Goal: Information Seeking & Learning: Find specific page/section

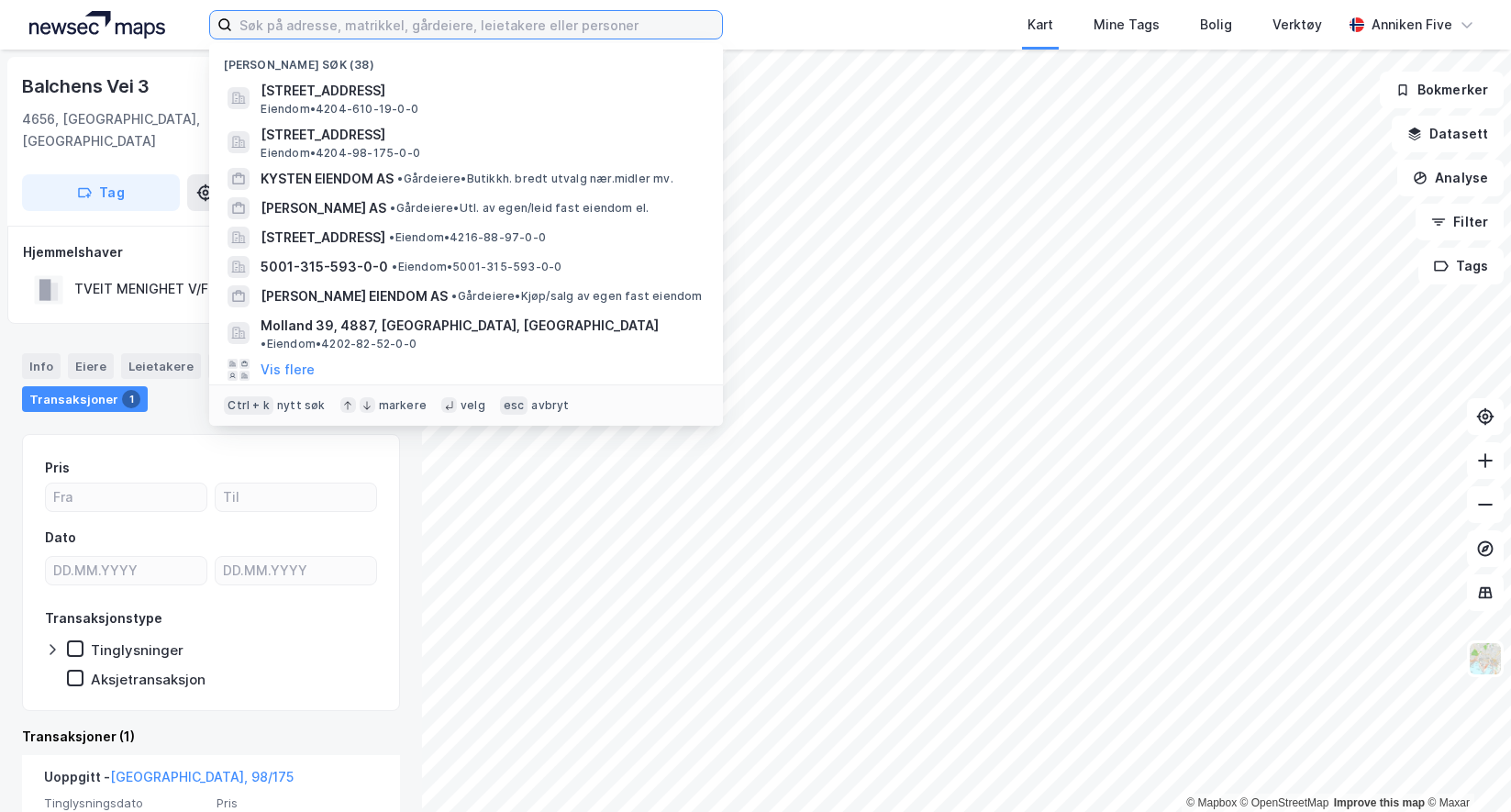
click at [279, 29] on input at bounding box center [477, 25] width 490 height 28
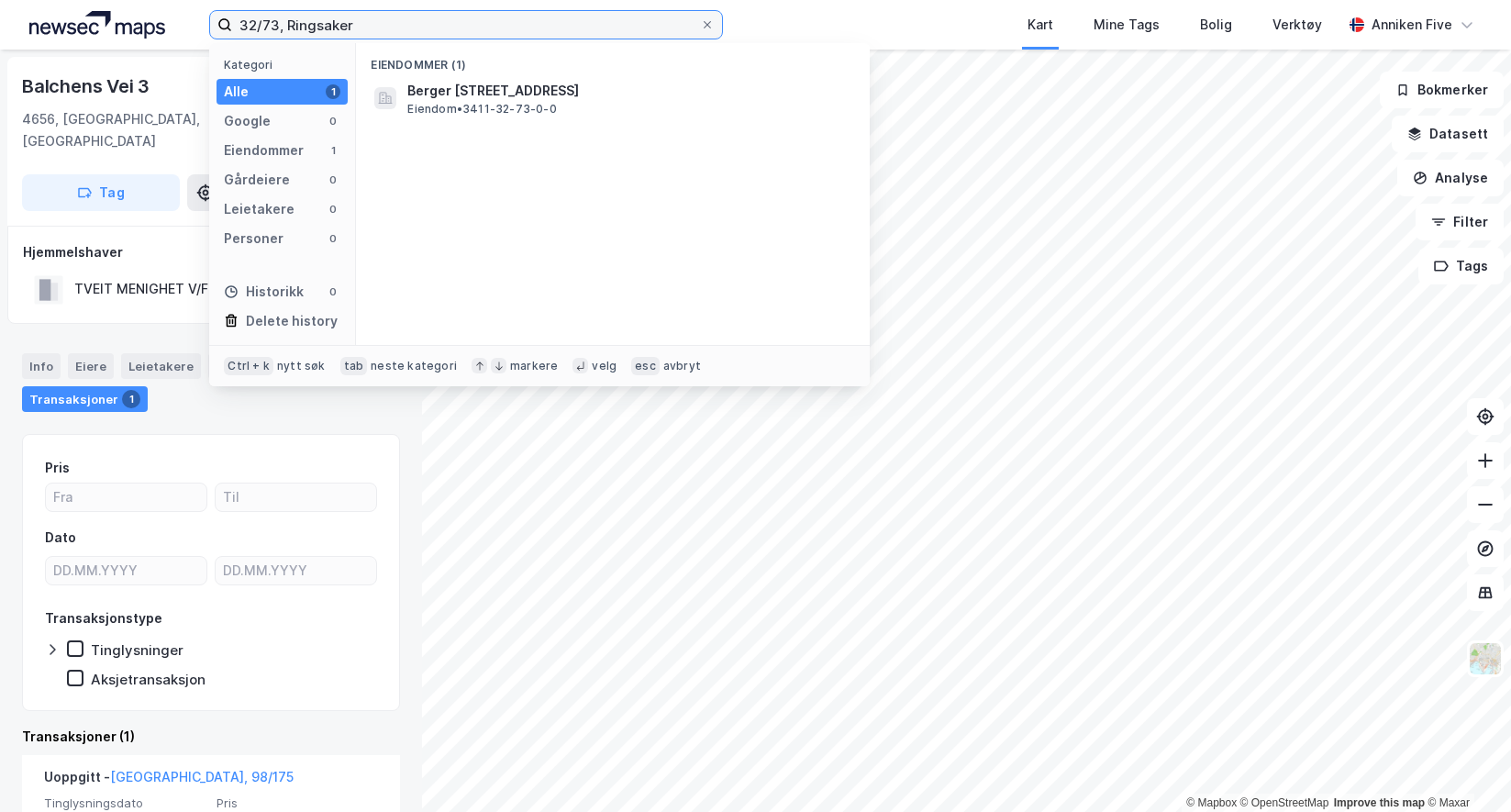
type input "32/73, Ringsaker"
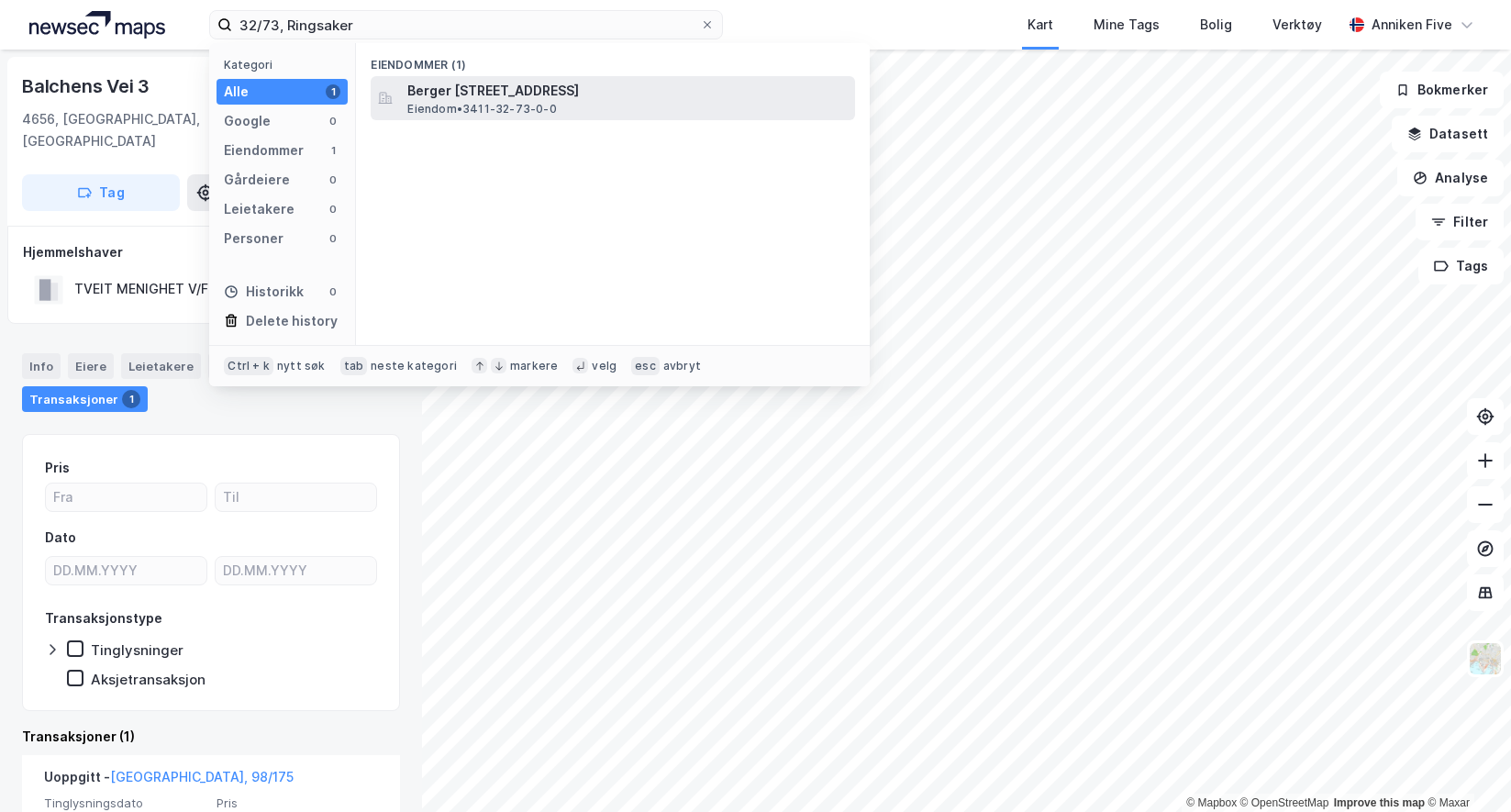
click at [448, 96] on span "Berger [STREET_ADDRESS]" at bounding box center [628, 90] width 441 height 22
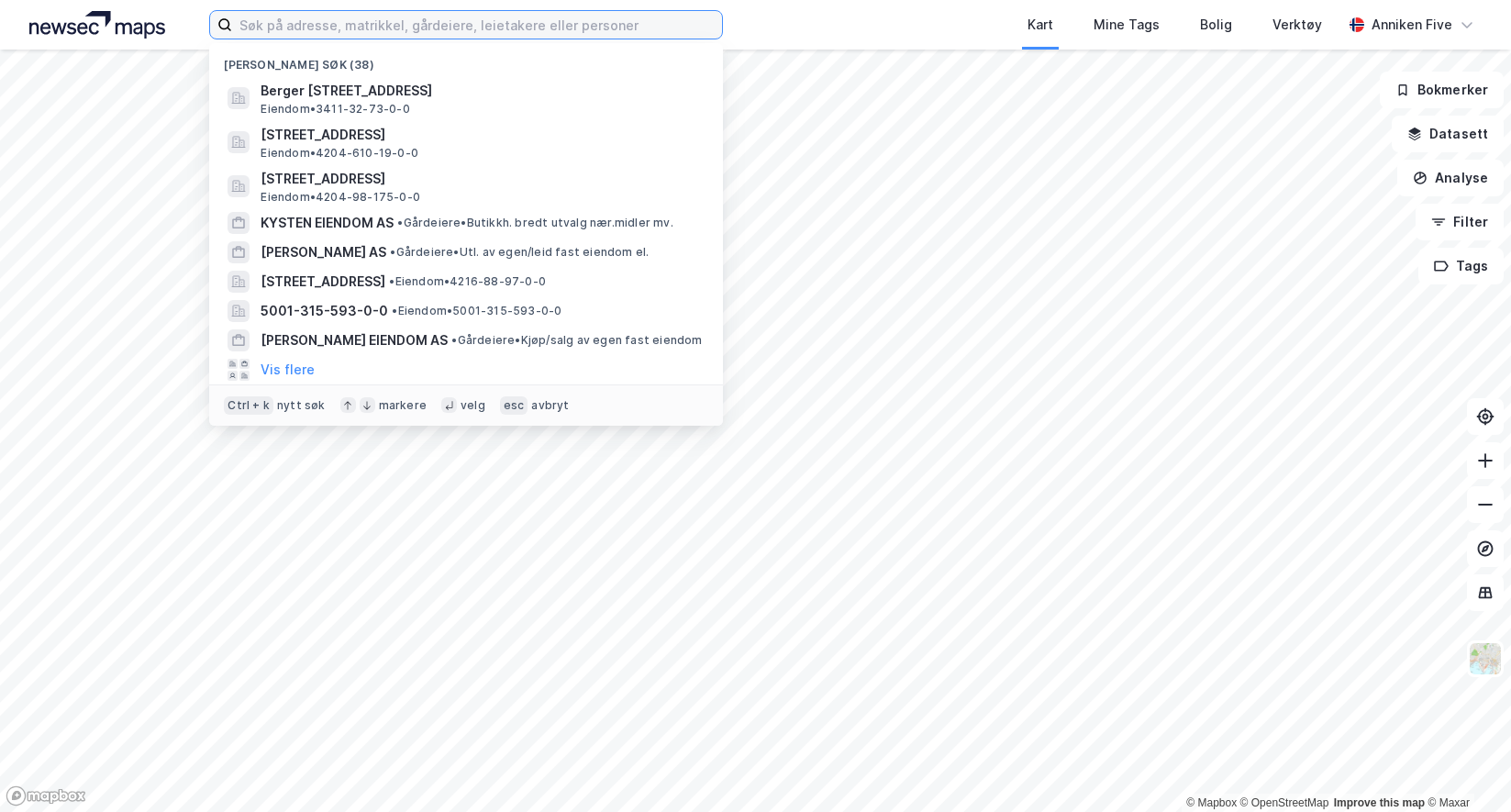
click at [307, 31] on input at bounding box center [477, 25] width 490 height 28
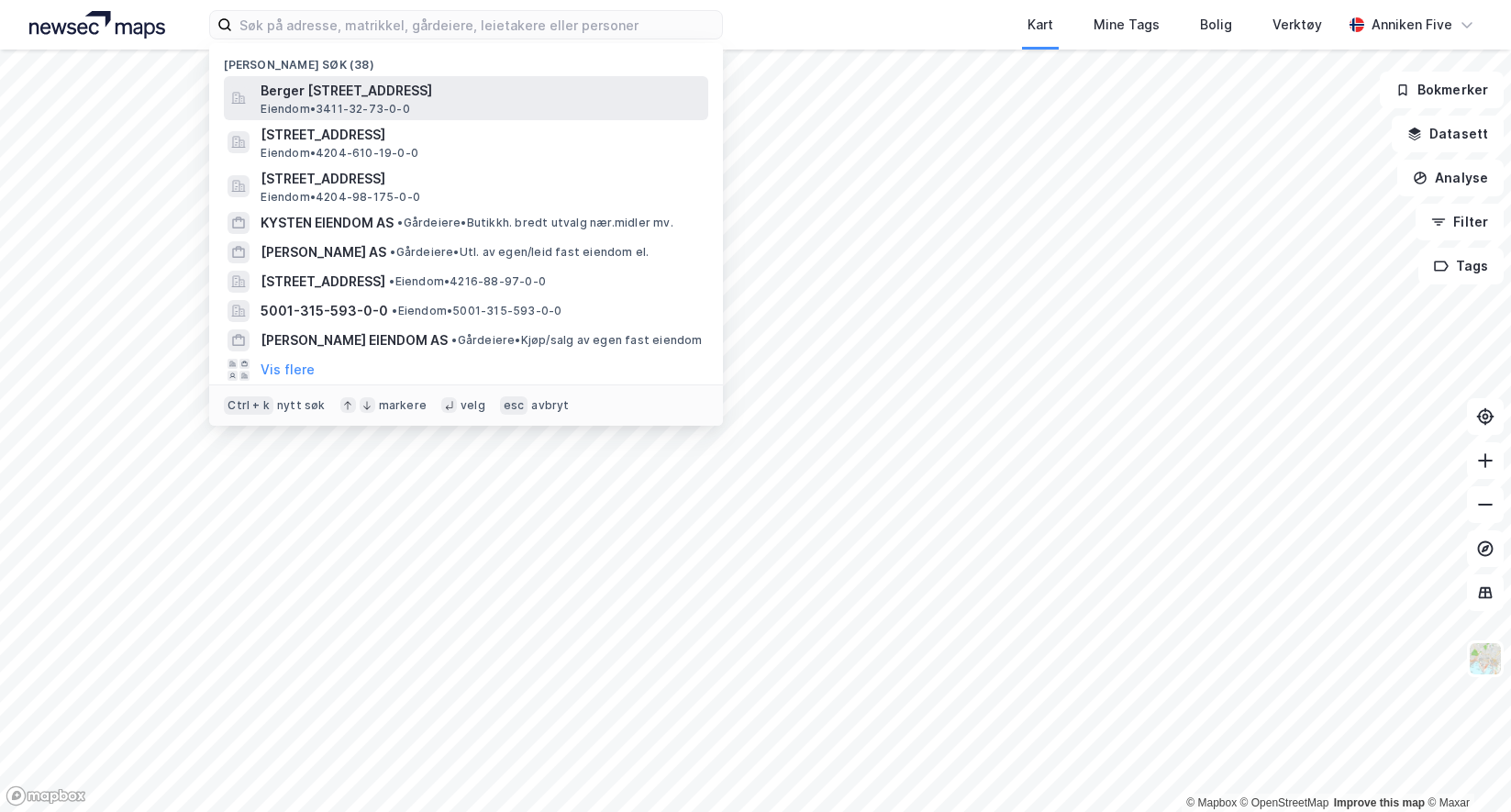
click at [370, 95] on span "Berger [STREET_ADDRESS]" at bounding box center [481, 90] width 441 height 22
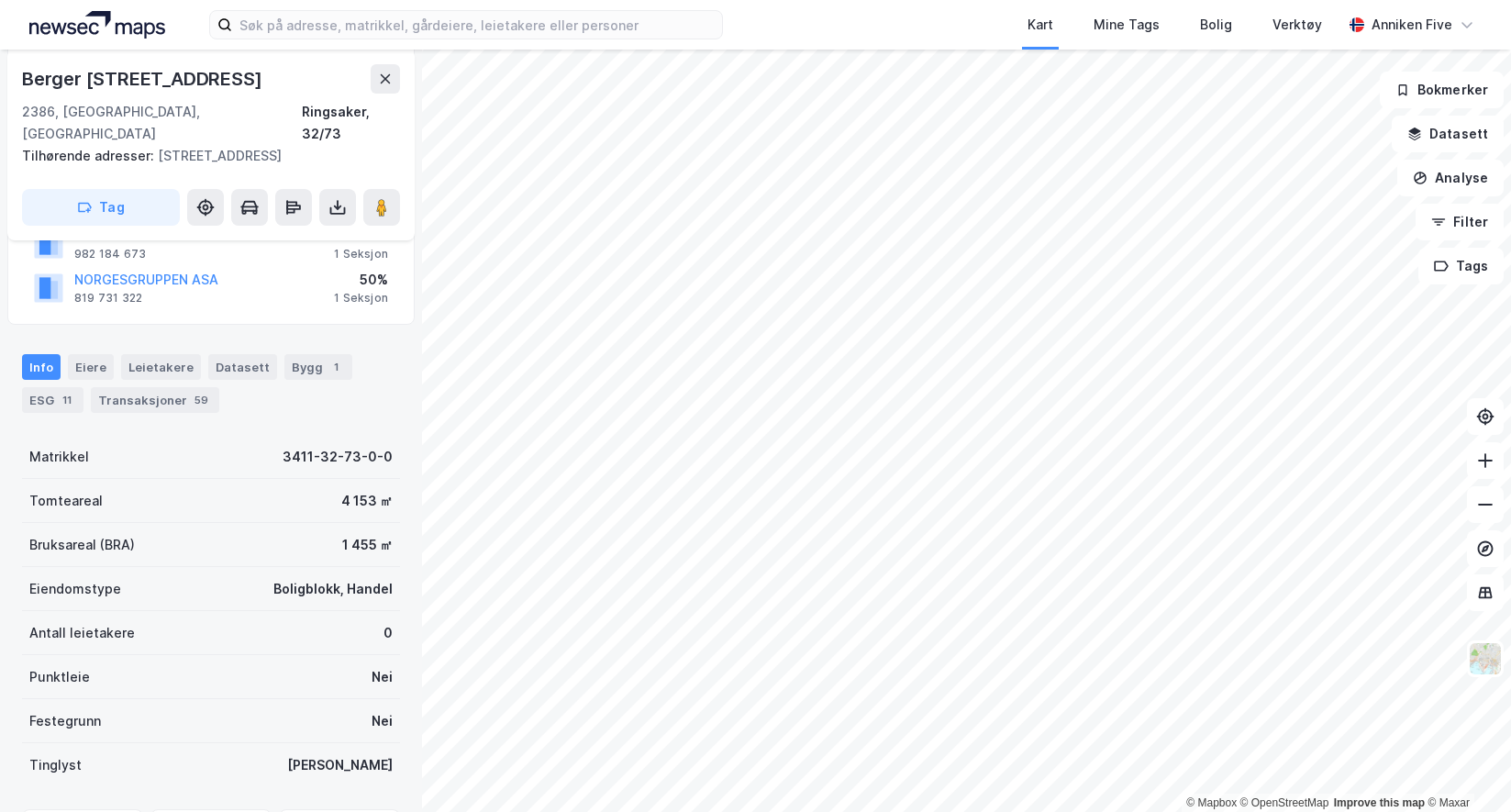
scroll to position [275, 0]
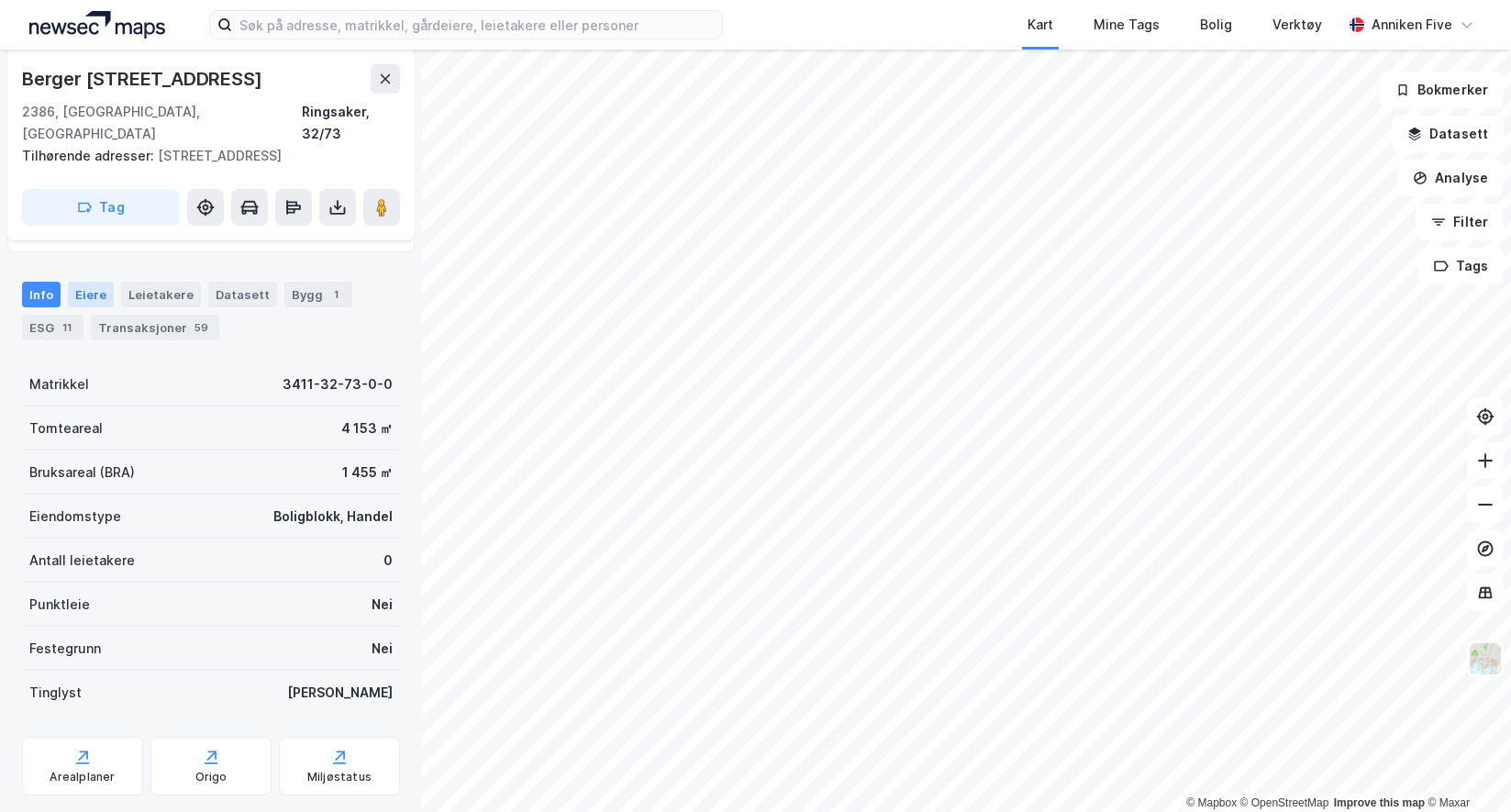
click at [80, 282] on div "Eiere" at bounding box center [90, 294] width 46 height 26
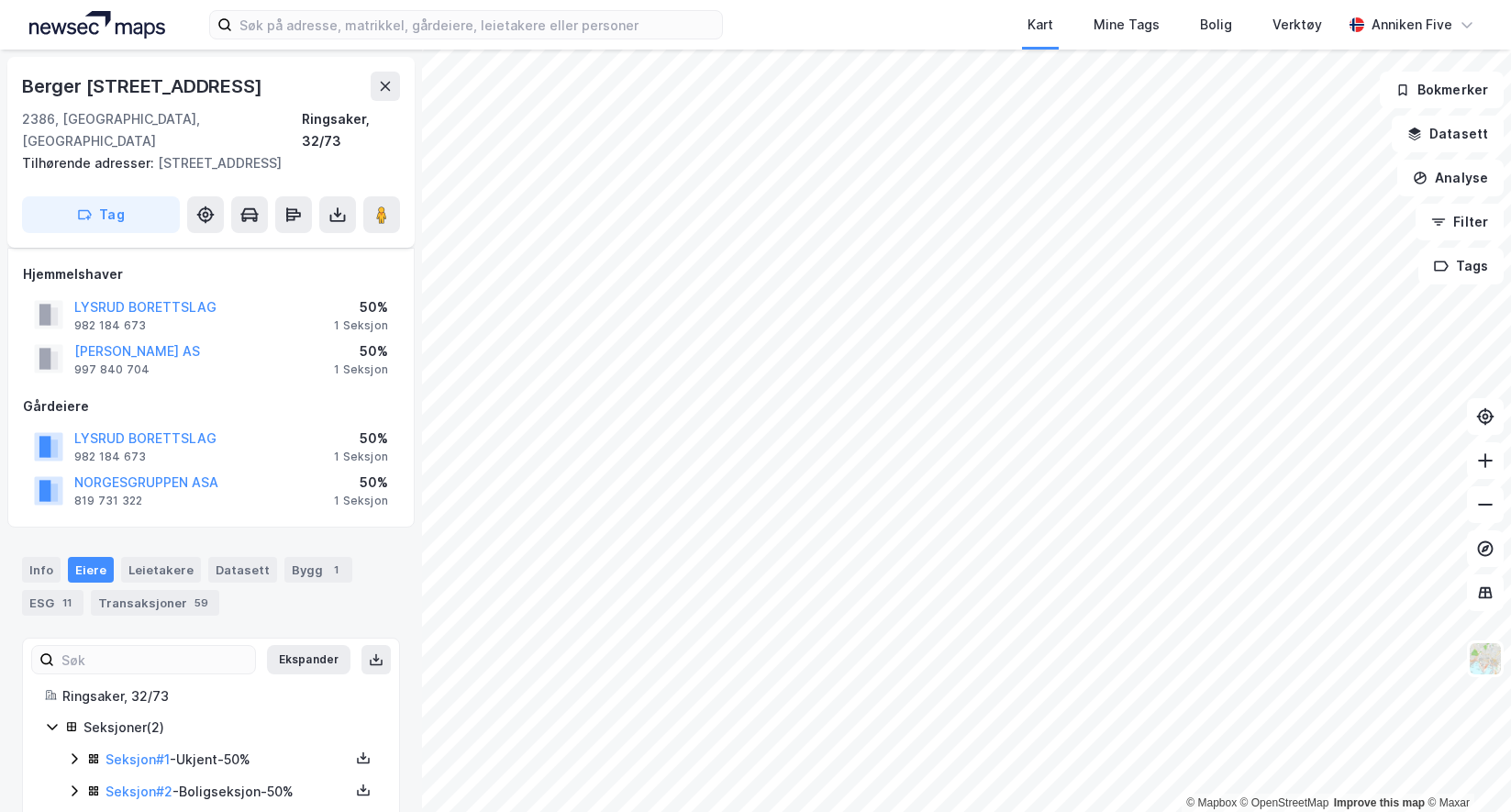
scroll to position [14, 0]
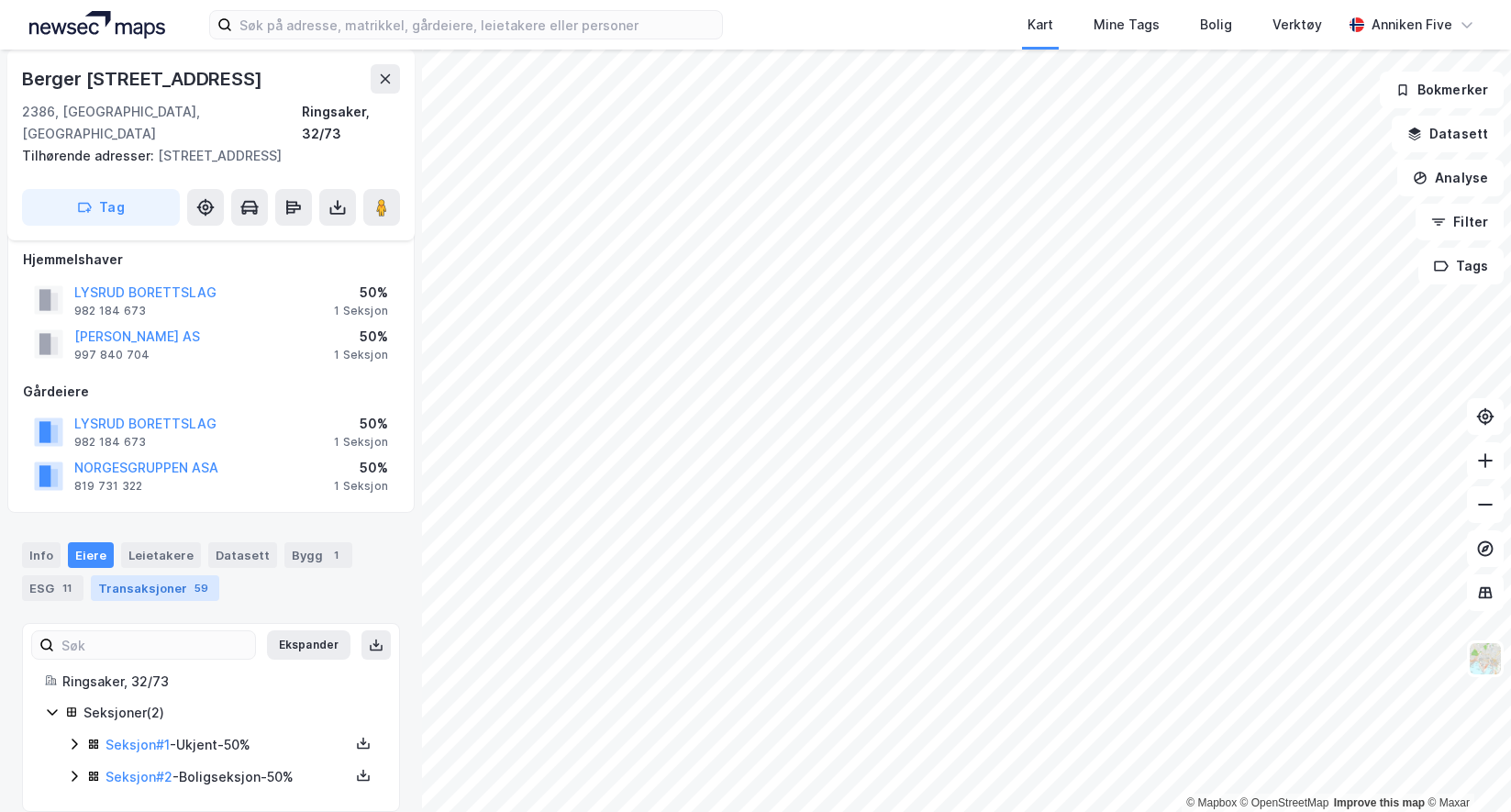
click at [173, 576] on div "Transaksjoner 59" at bounding box center [155, 588] width 128 height 26
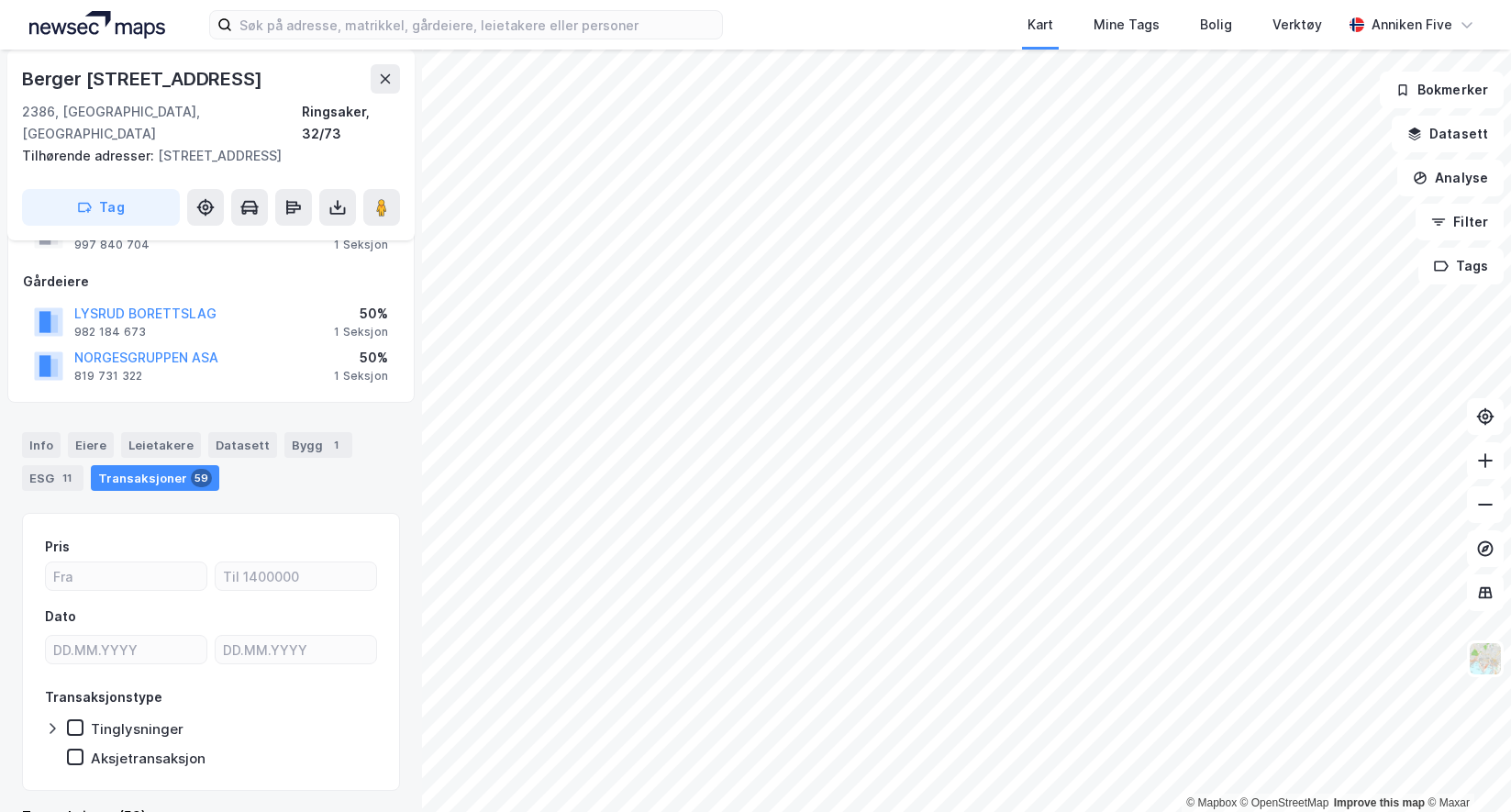
scroll to position [183, 0]
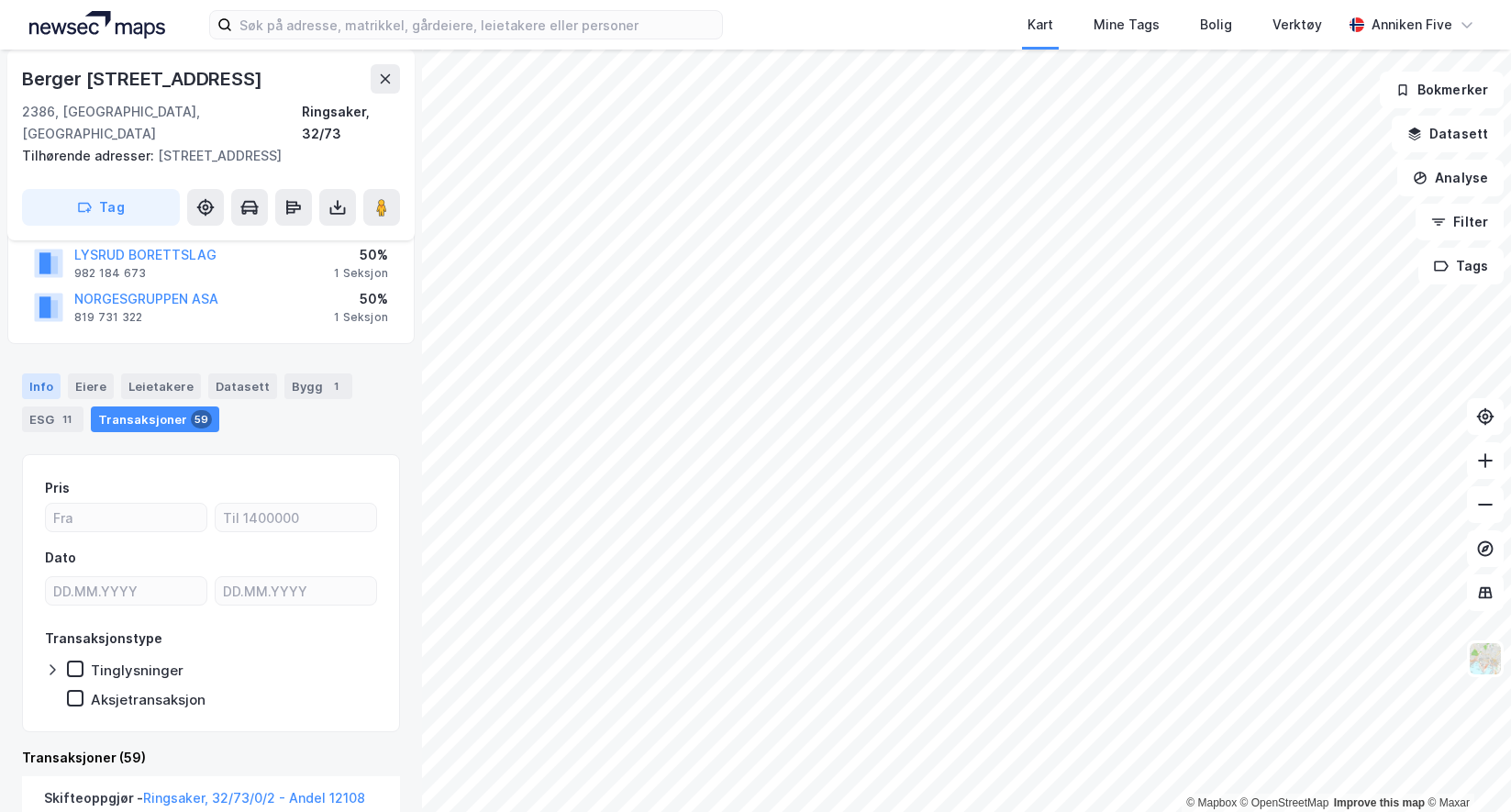
click at [43, 373] on div "Info" at bounding box center [41, 386] width 39 height 26
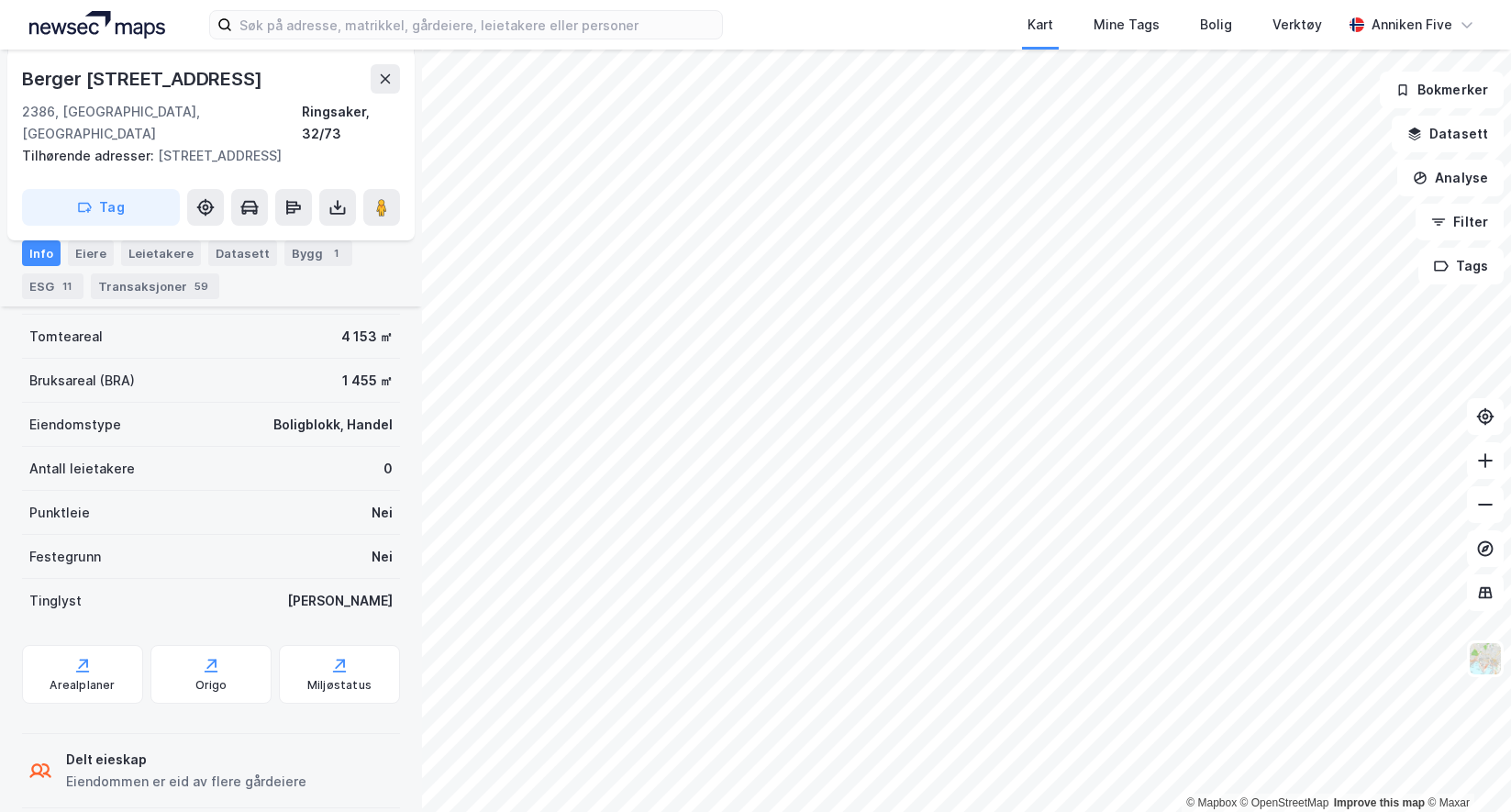
scroll to position [445, 0]
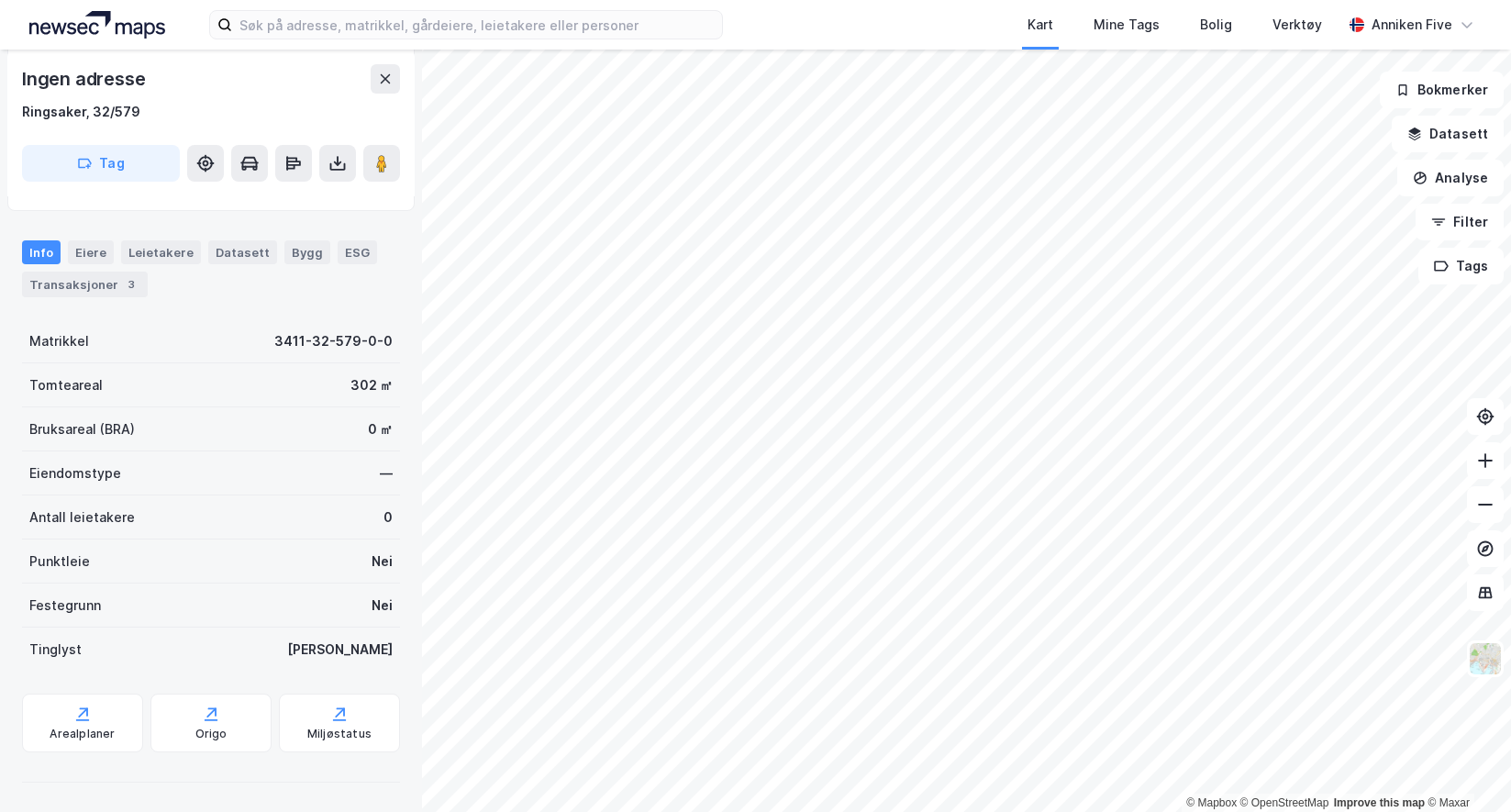
scroll to position [185, 0]
click at [80, 252] on div "Eiere" at bounding box center [90, 252] width 46 height 24
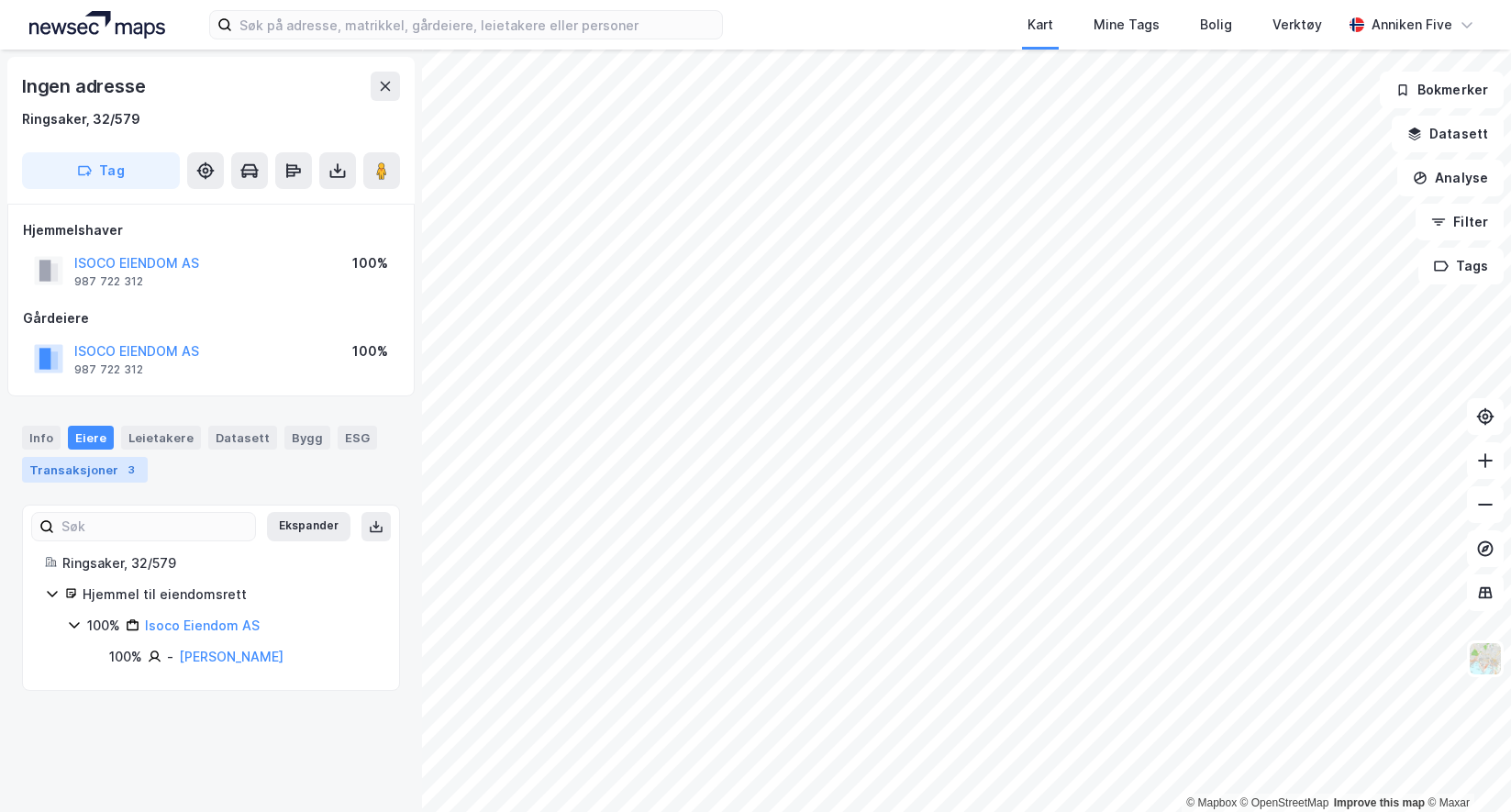
click at [73, 471] on div "Transaksjoner 3" at bounding box center [85, 469] width 125 height 26
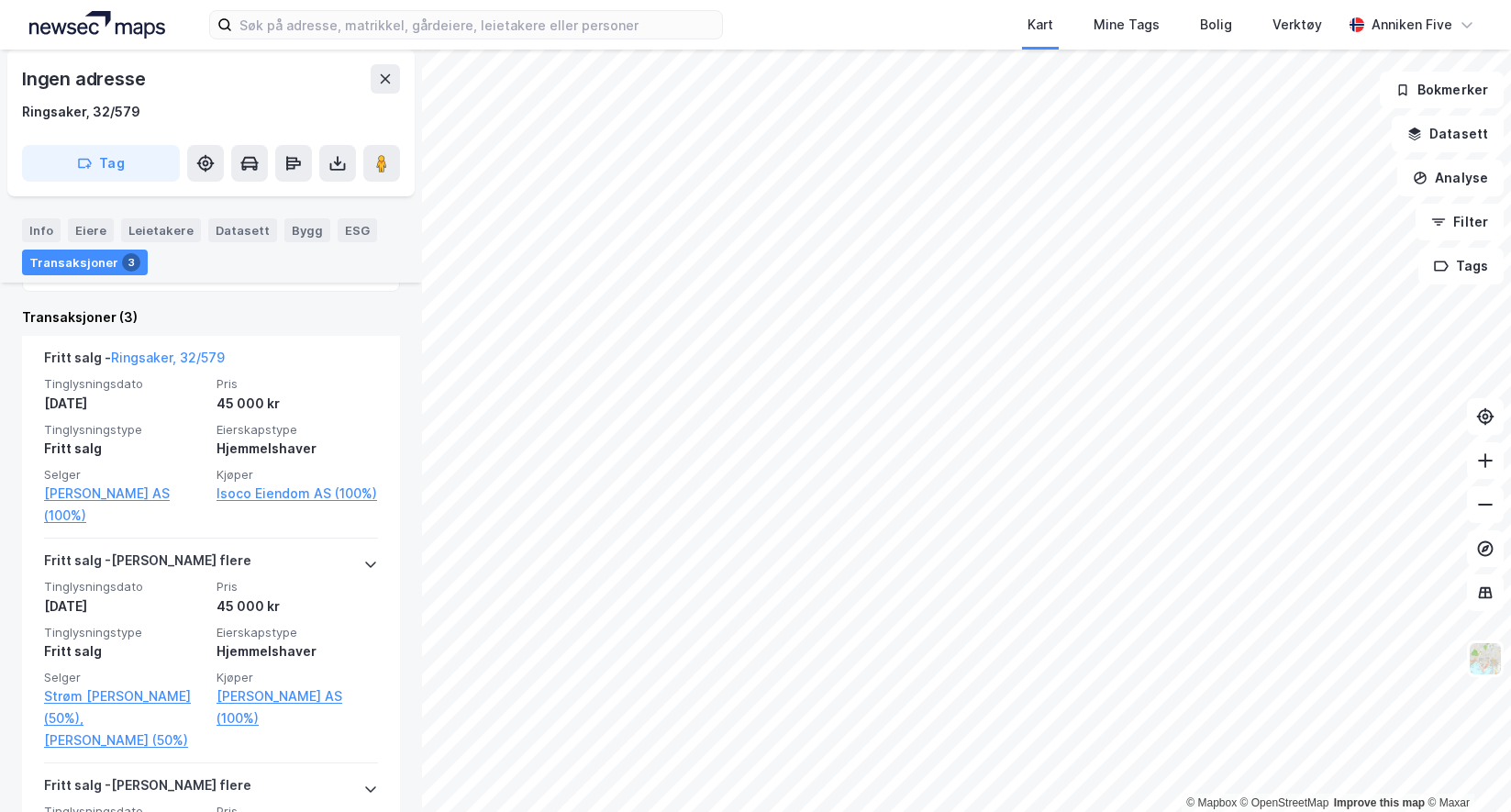
scroll to position [495, 0]
